Goal: Information Seeking & Learning: Learn about a topic

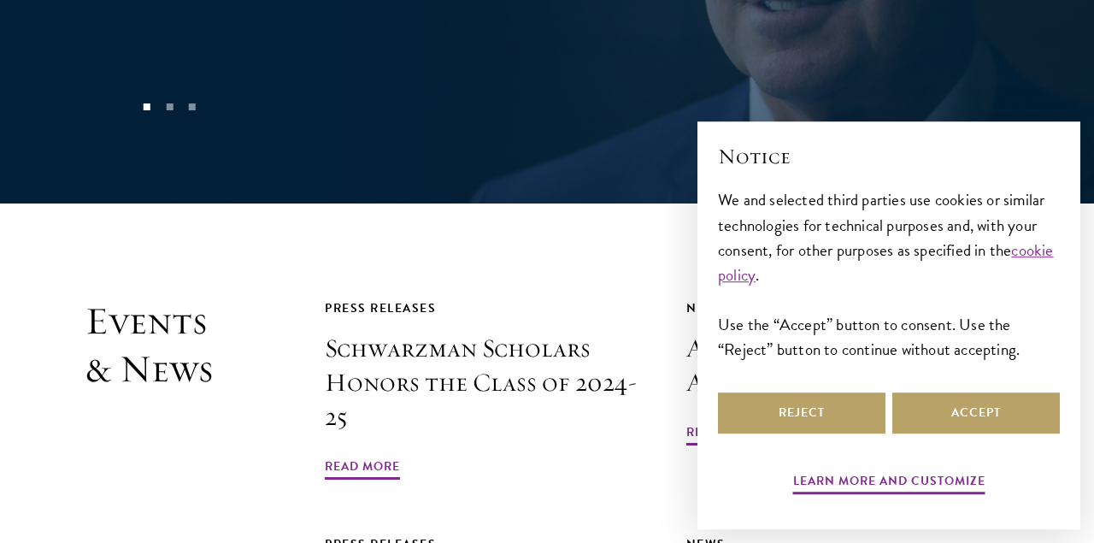
scroll to position [3592, 0]
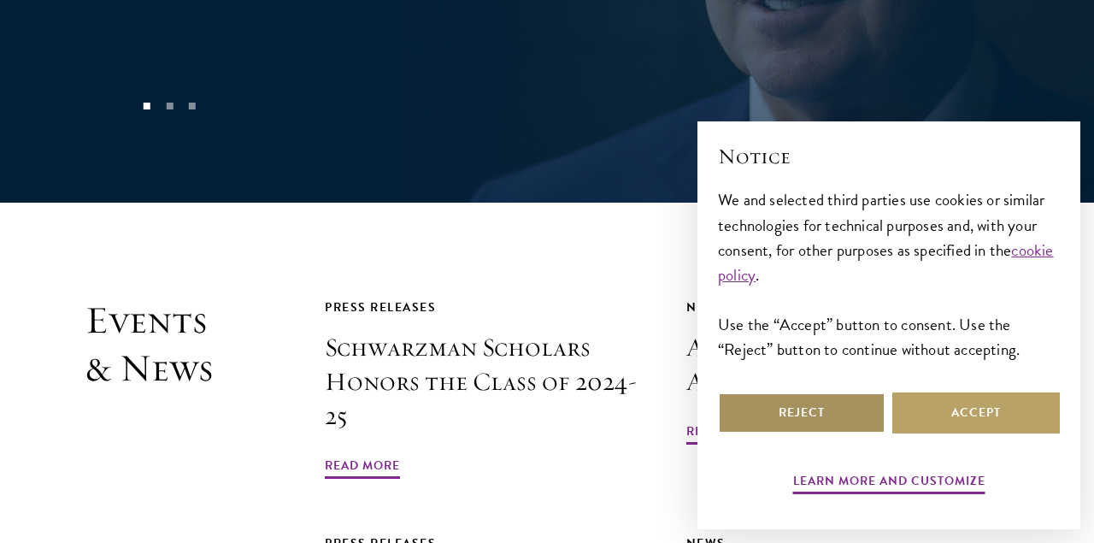
click at [802, 408] on button "Reject" at bounding box center [801, 412] width 167 height 41
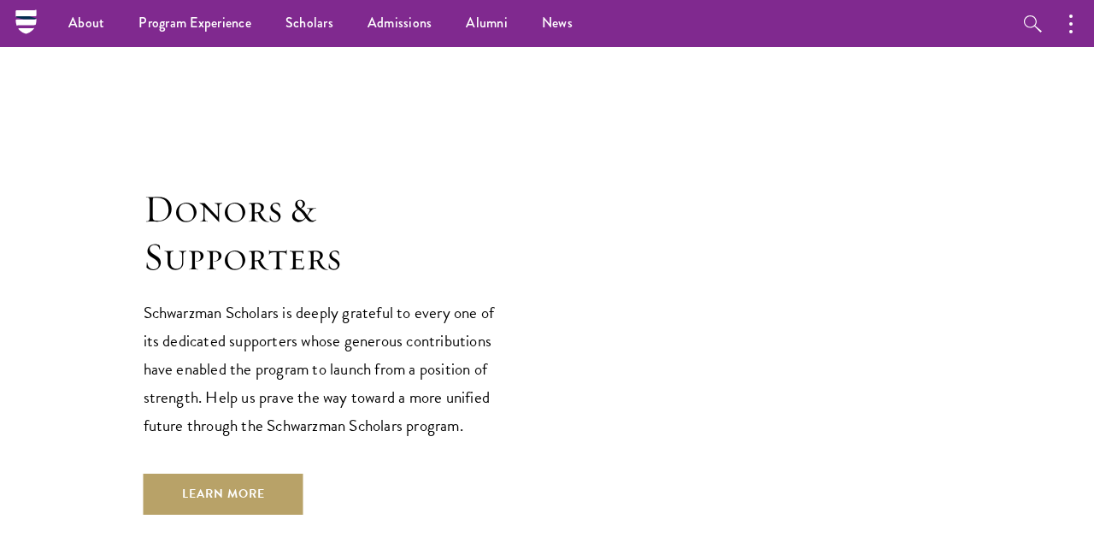
scroll to position [4662, 0]
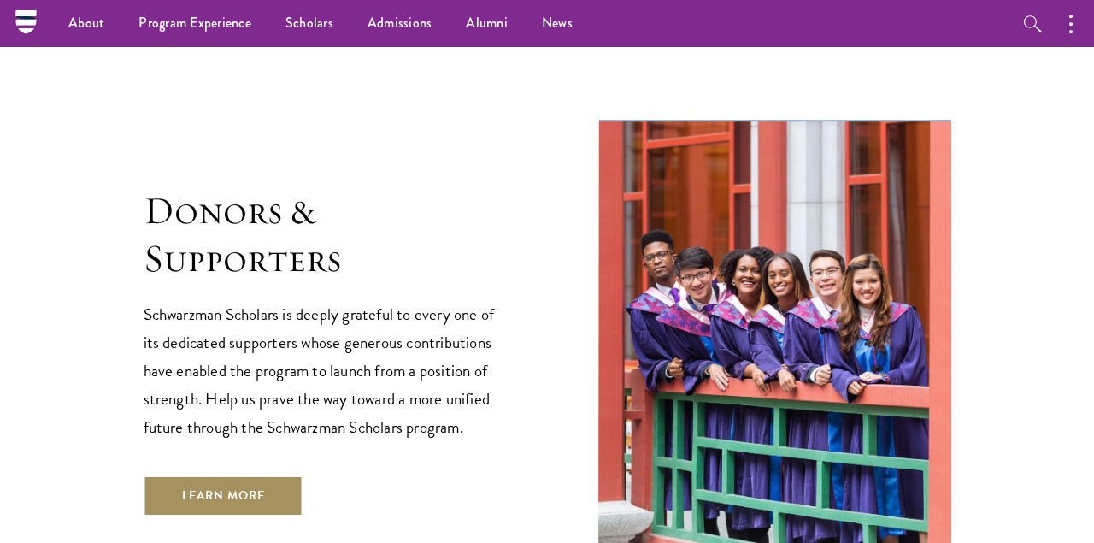
click at [201, 475] on link "Learn More" at bounding box center [224, 495] width 160 height 41
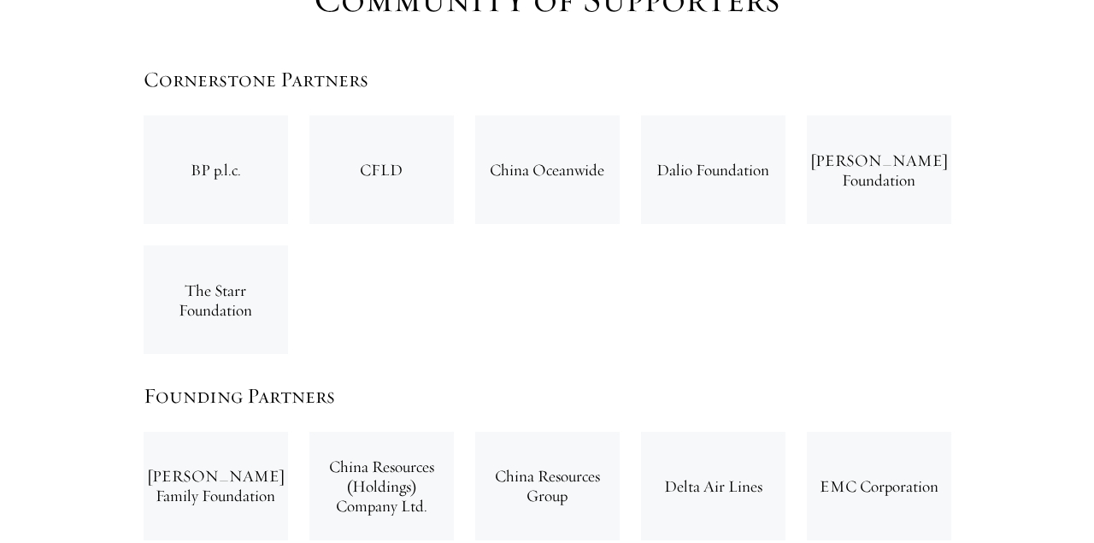
scroll to position [2705, 0]
drag, startPoint x: 657, startPoint y: 101, endPoint x: 768, endPoint y: 104, distance: 111.1
click at [768, 115] on div "Dalio Foundation" at bounding box center [713, 169] width 144 height 109
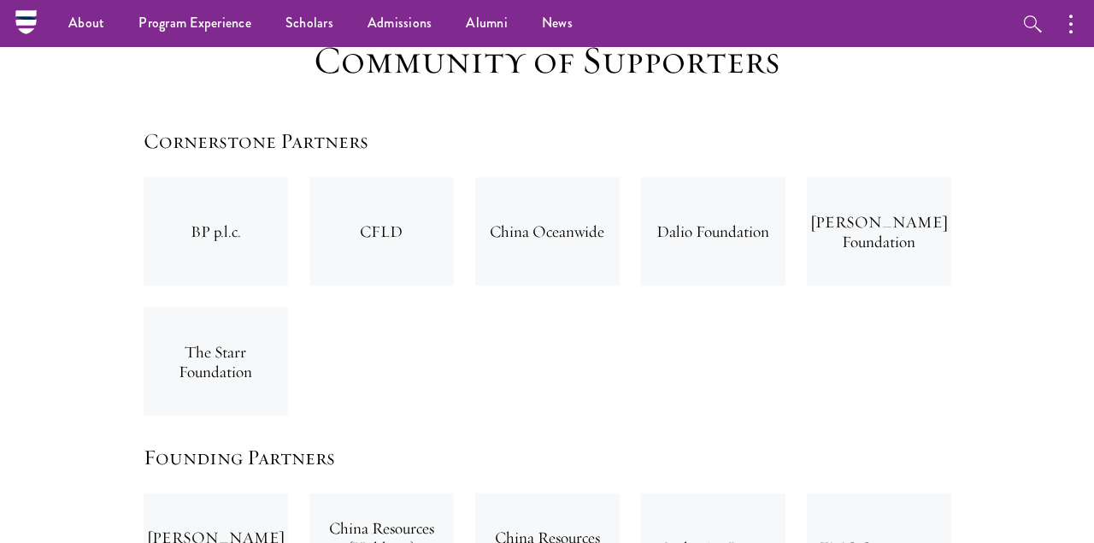
scroll to position [2641, 0]
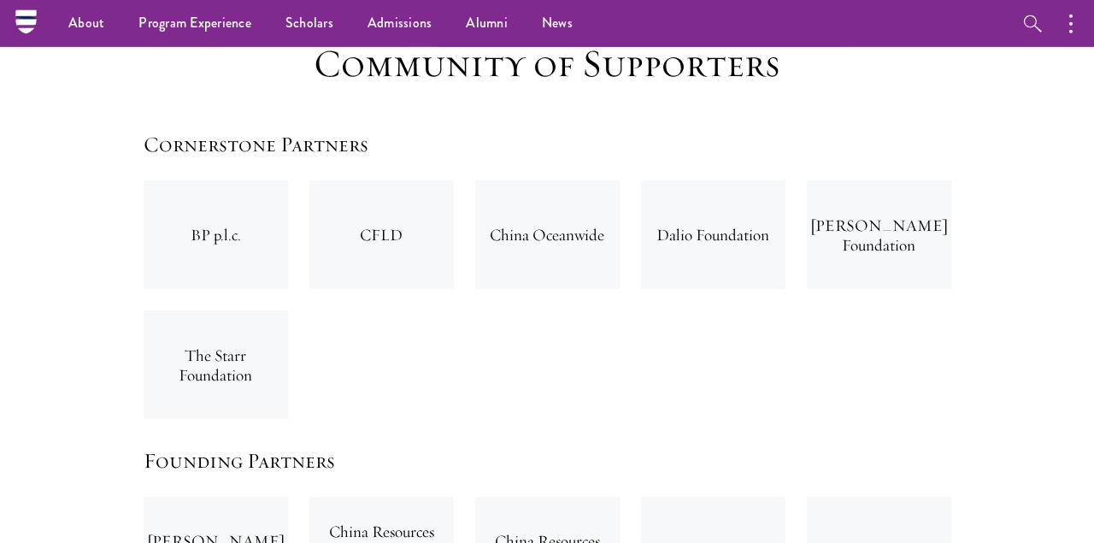
drag, startPoint x: 708, startPoint y: 141, endPoint x: 723, endPoint y: 164, distance: 27.3
click at [723, 180] on div "Dalio Foundation" at bounding box center [713, 234] width 144 height 109
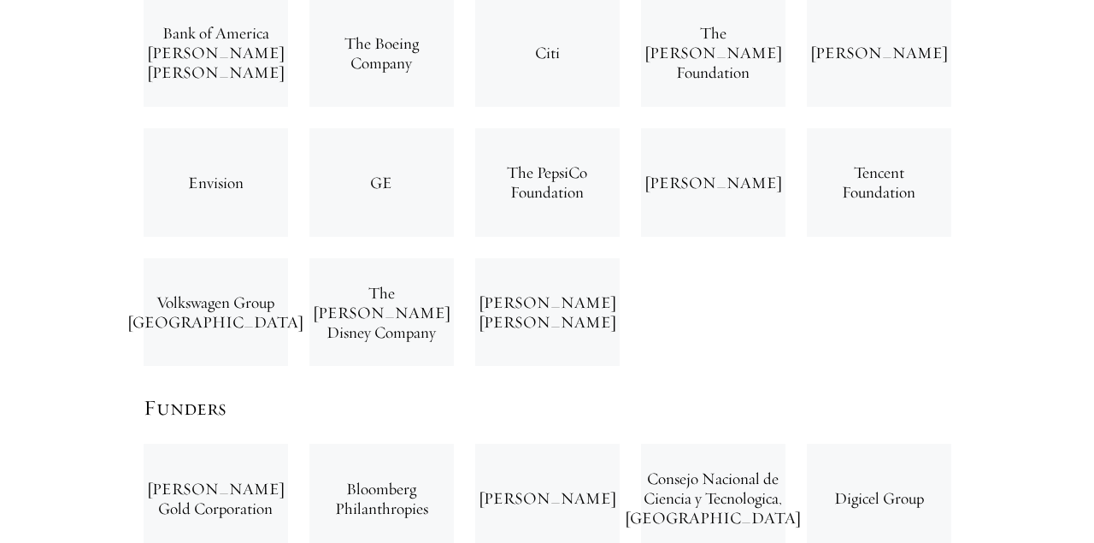
scroll to position [3592, 0]
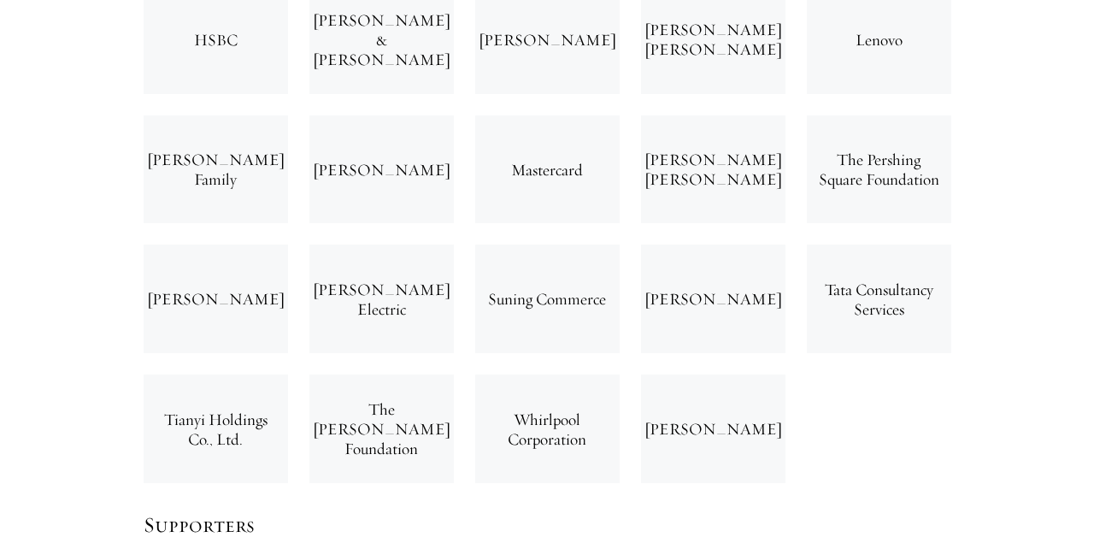
click at [728, 244] on div "Urs Schwarzenbach" at bounding box center [713, 298] width 144 height 109
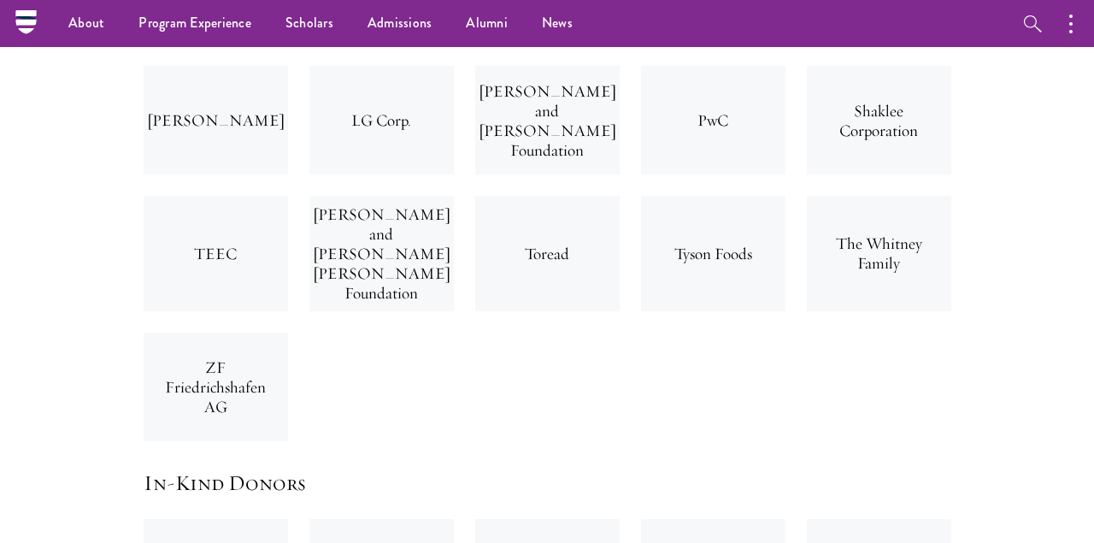
scroll to position [5178, 0]
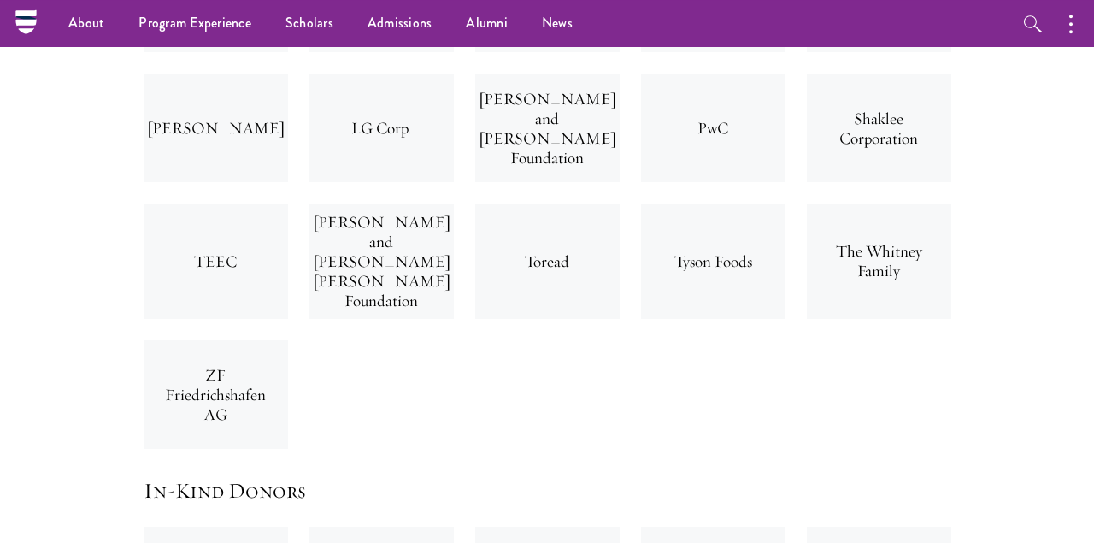
click at [728, 226] on div "Tyson Foods" at bounding box center [713, 260] width 144 height 115
